Goal: Information Seeking & Learning: Learn about a topic

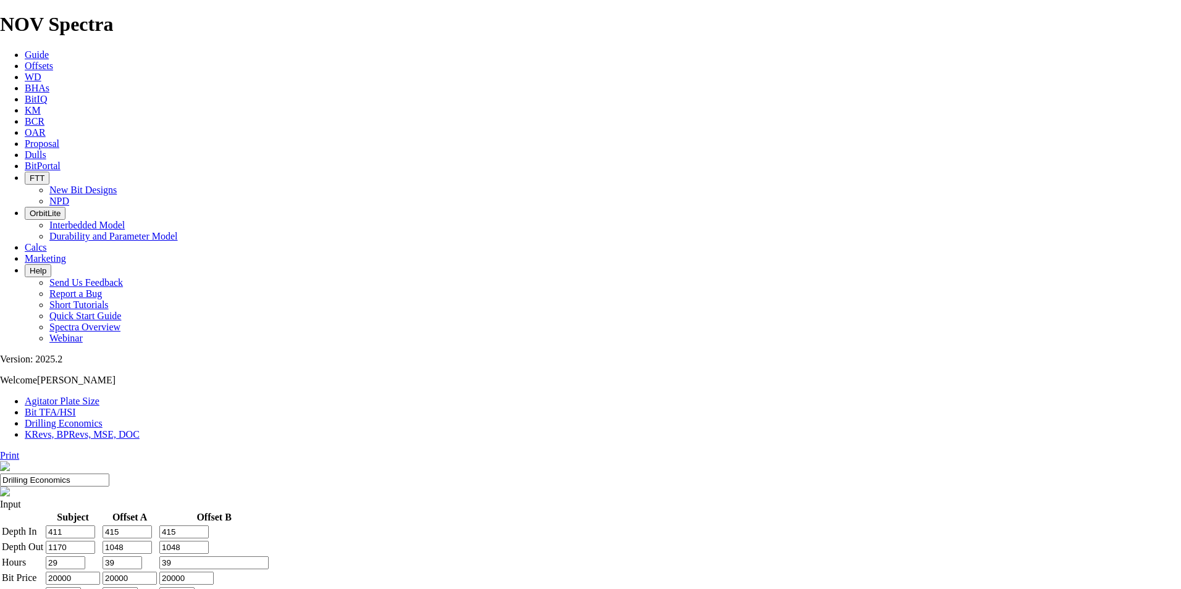
drag, startPoint x: 684, startPoint y: 269, endPoint x: 700, endPoint y: 271, distance: 16.2
drag, startPoint x: 700, startPoint y: 271, endPoint x: 755, endPoint y: 268, distance: 55.1
drag, startPoint x: 755, startPoint y: 268, endPoint x: 810, endPoint y: 273, distance: 55.2
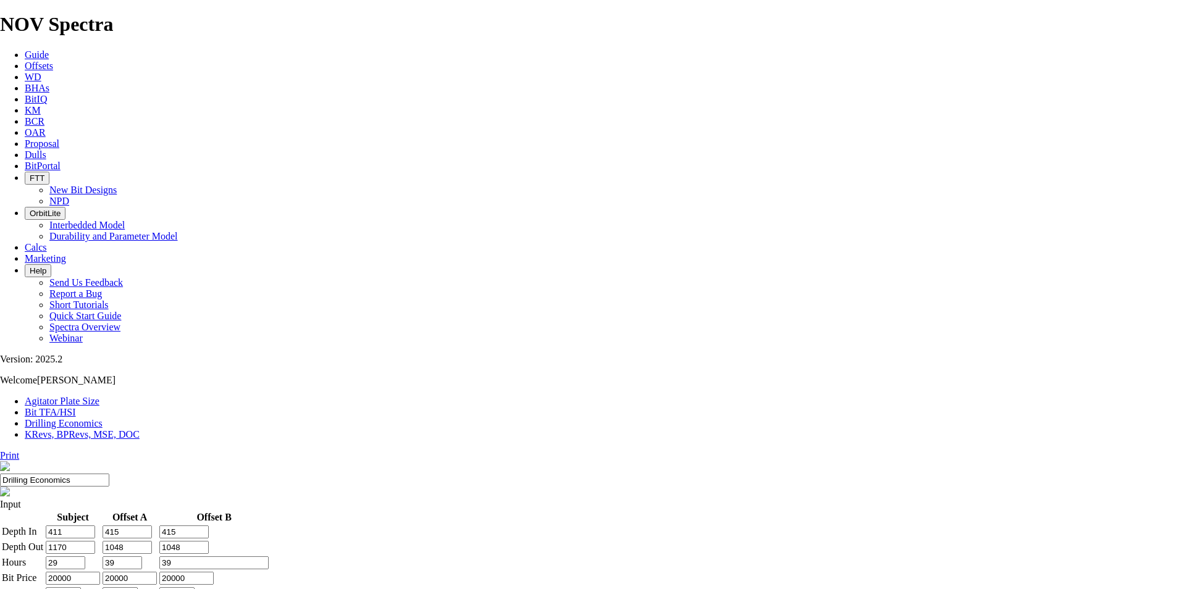
drag, startPoint x: 670, startPoint y: 295, endPoint x: 707, endPoint y: 293, distance: 36.5
drag, startPoint x: 707, startPoint y: 293, endPoint x: 760, endPoint y: 299, distance: 53.5
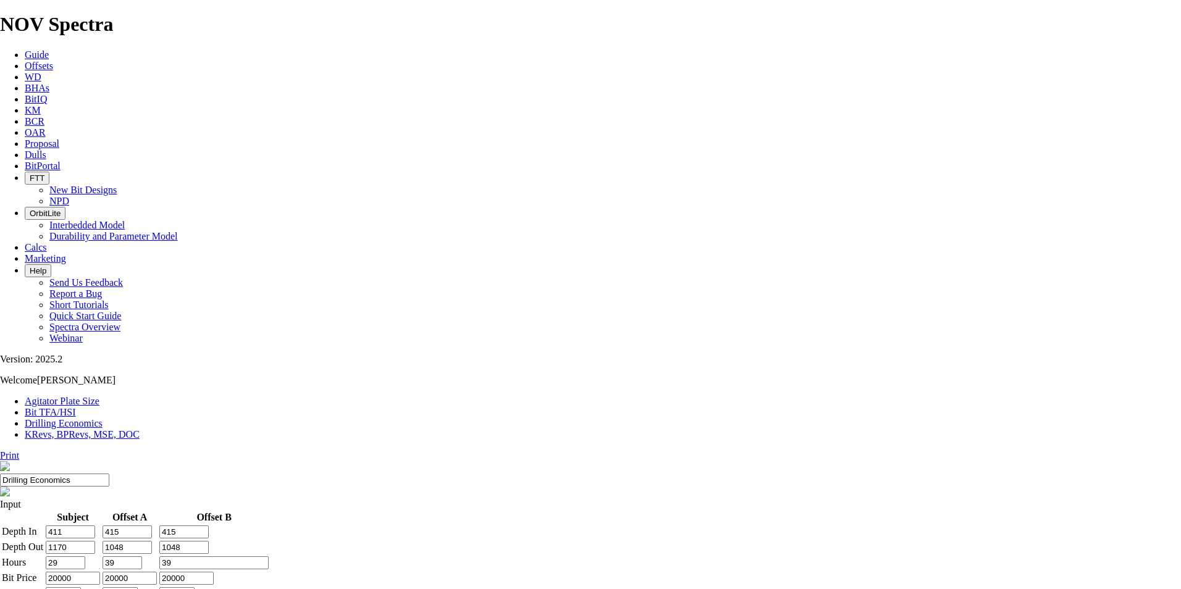
drag, startPoint x: 556, startPoint y: 370, endPoint x: 600, endPoint y: 368, distance: 43.9
drag, startPoint x: 547, startPoint y: 374, endPoint x: 587, endPoint y: 373, distance: 40.8
type input "300"
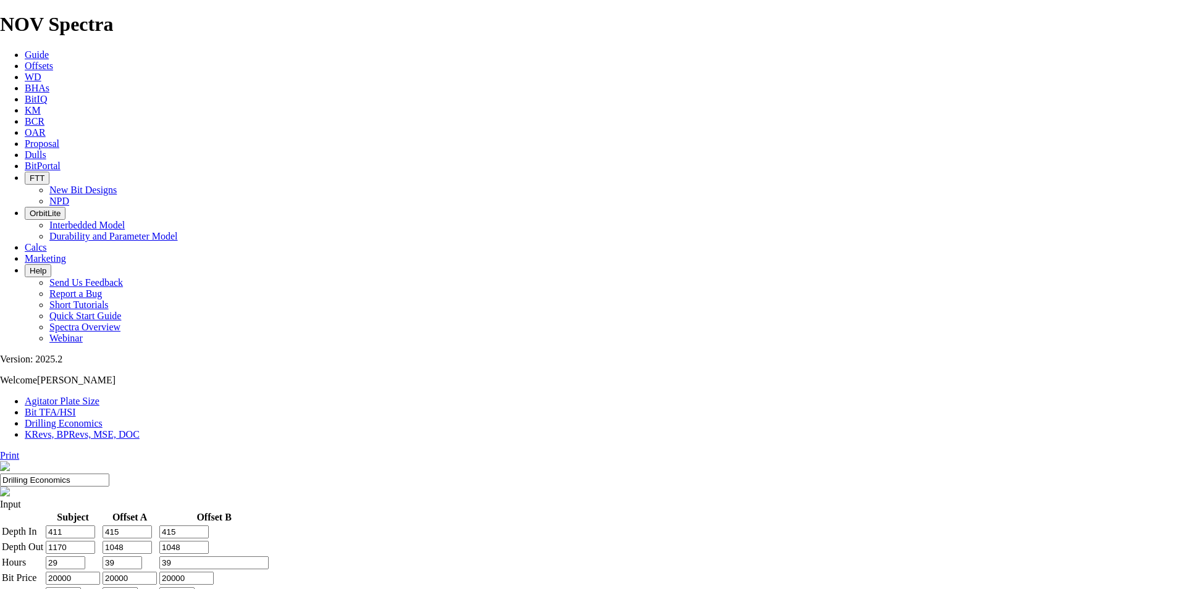
click at [214, 572] on input "20000" at bounding box center [186, 578] width 54 height 13
drag, startPoint x: 691, startPoint y: 258, endPoint x: 710, endPoint y: 258, distance: 18.5
drag, startPoint x: 763, startPoint y: 188, endPoint x: 899, endPoint y: 211, distance: 137.7
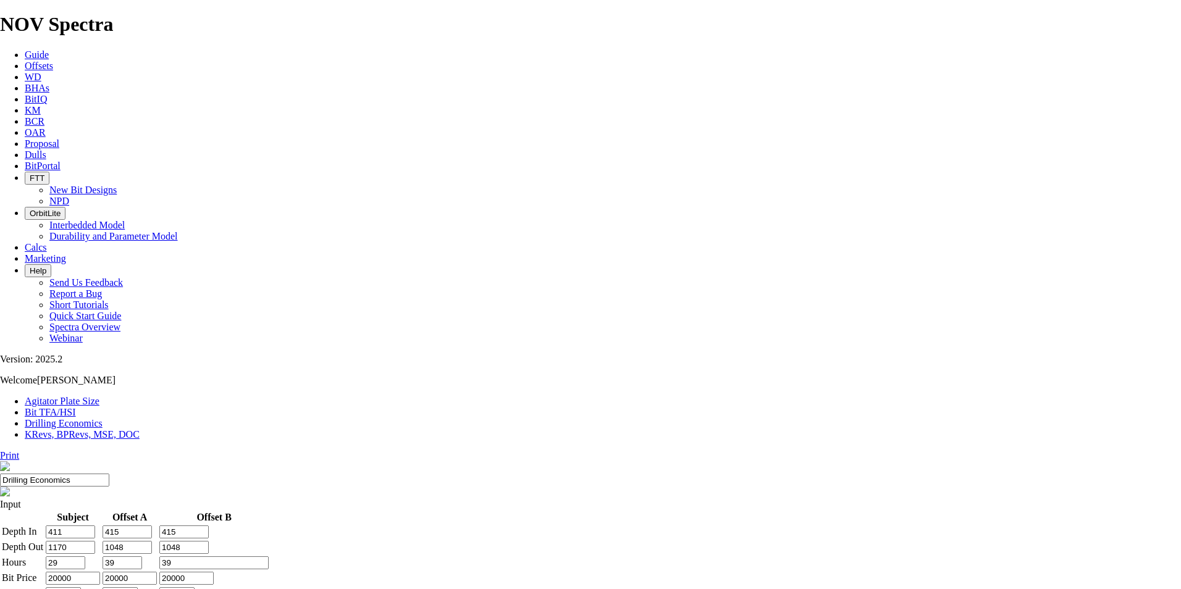
drag, startPoint x: 668, startPoint y: 280, endPoint x: 716, endPoint y: 281, distance: 47.6
drag, startPoint x: 716, startPoint y: 281, endPoint x: 748, endPoint y: 284, distance: 32.3
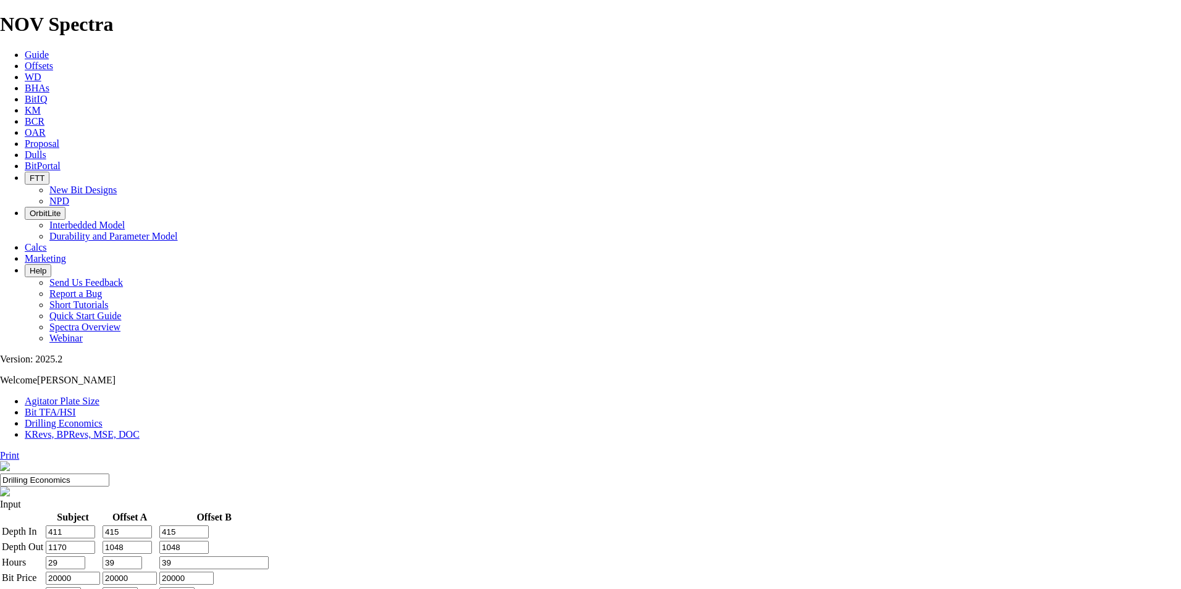
drag, startPoint x: 748, startPoint y: 284, endPoint x: 809, endPoint y: 288, distance: 61.3
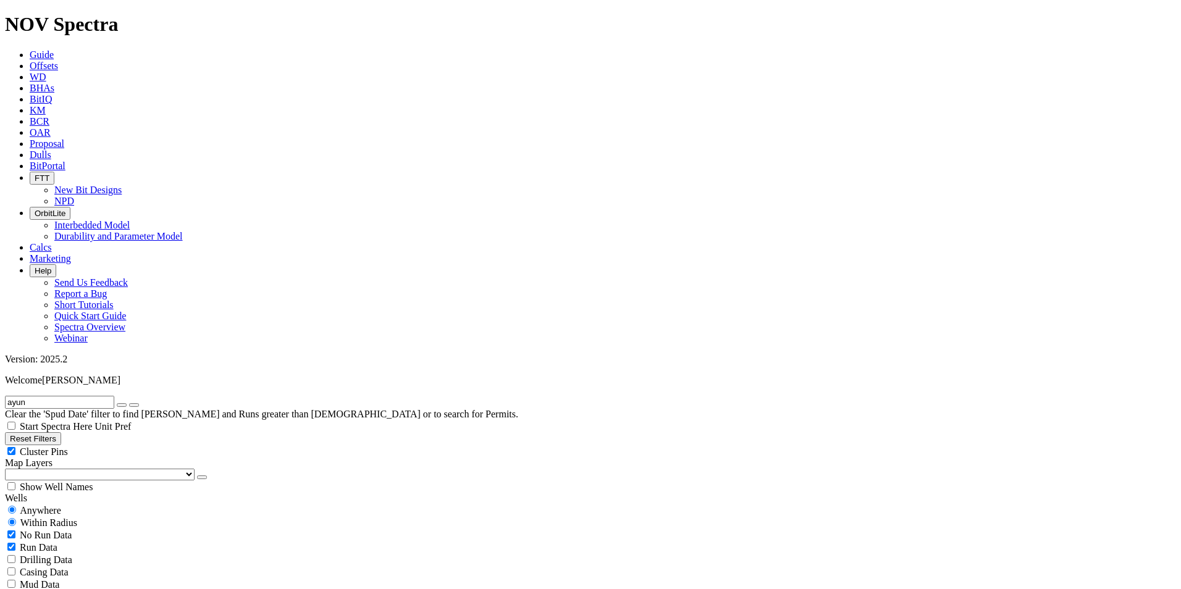
radio input "false"
radio input "true"
click at [45, 396] on input "ayun" at bounding box center [59, 402] width 109 height 13
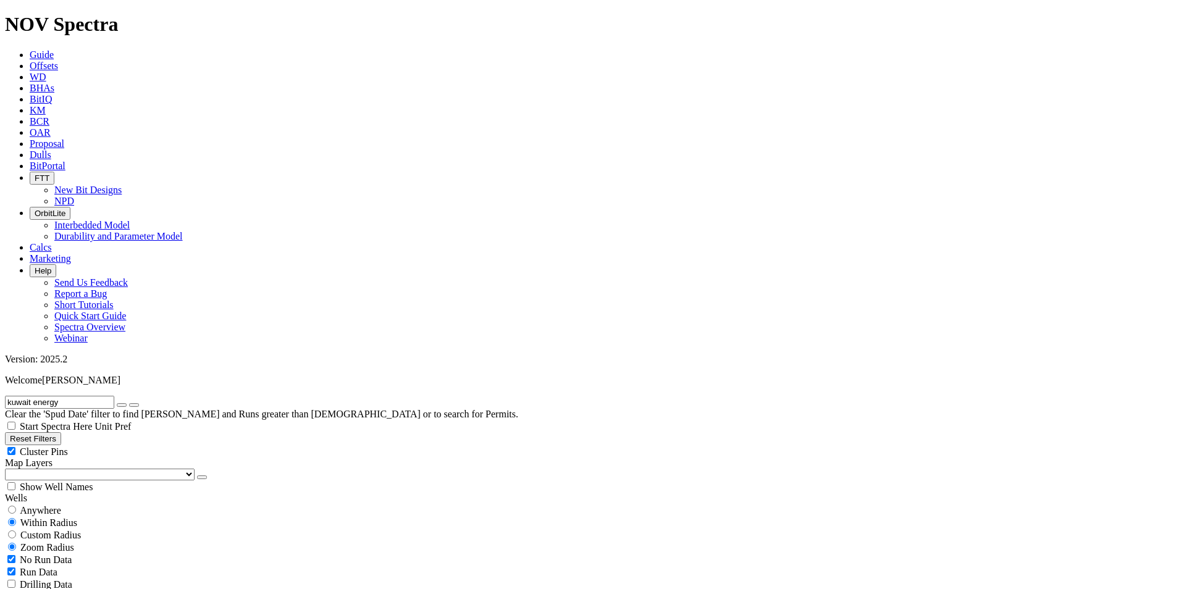
scroll to position [390, 0]
type input "kuwait energy"
select select "8.5"
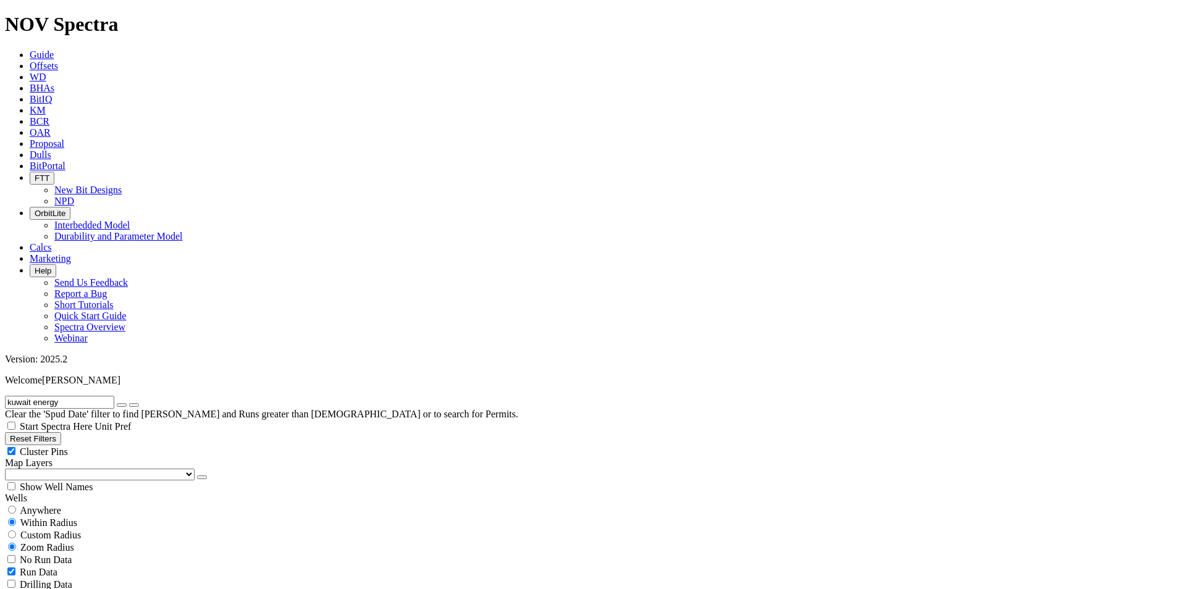
checkbox input "false"
select select "? number:8.5 ?"
